Goal: Find specific page/section: Find specific page/section

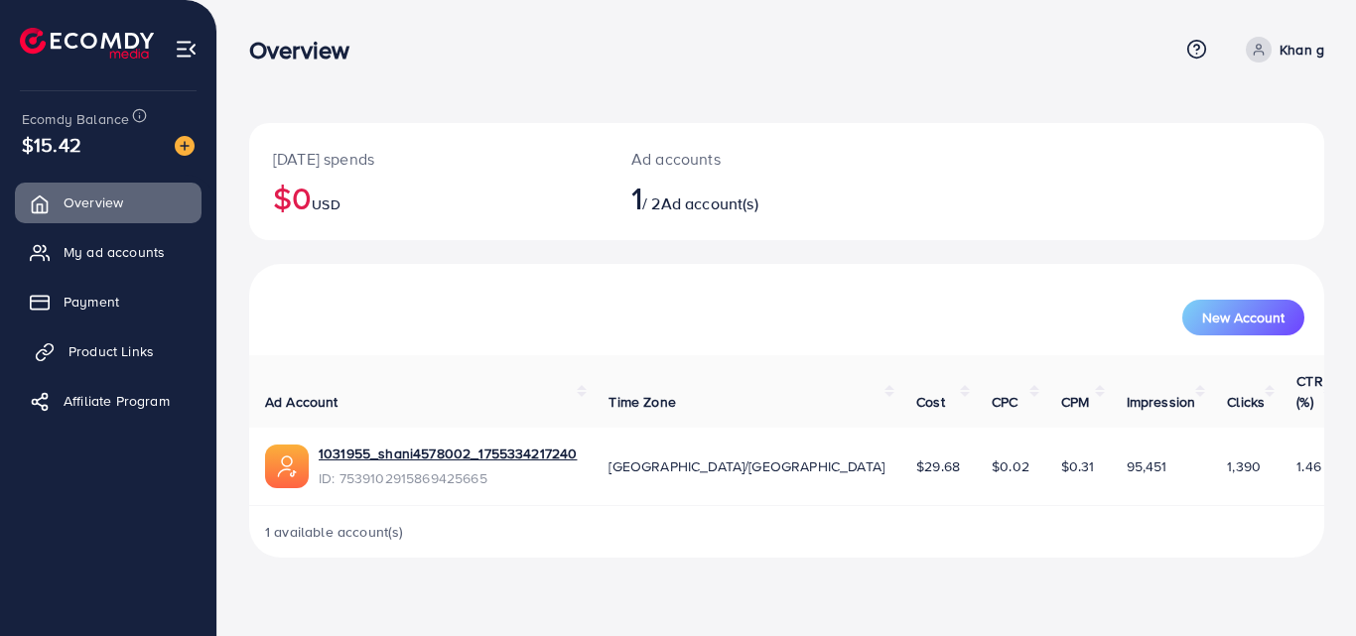
click at [118, 353] on span "Product Links" at bounding box center [110, 351] width 85 height 20
